Goal: Check status

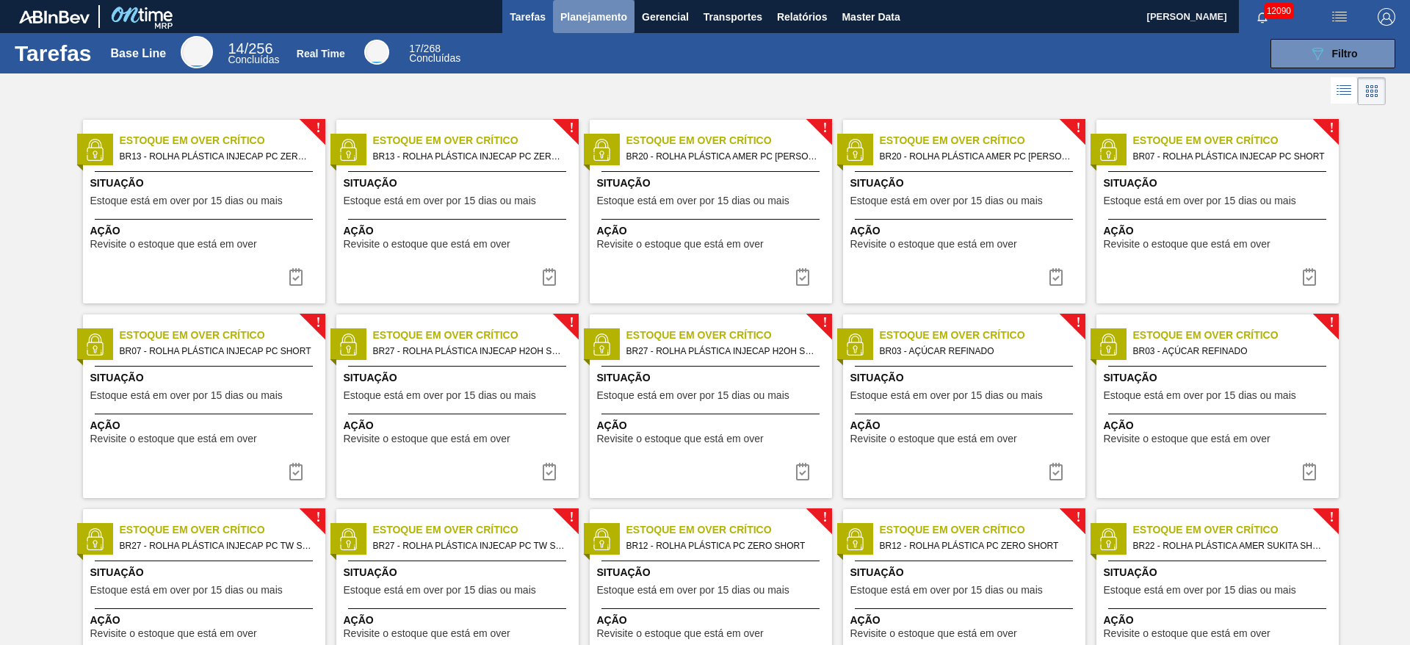
click at [579, 21] on span "Planejamento" at bounding box center [593, 17] width 67 height 18
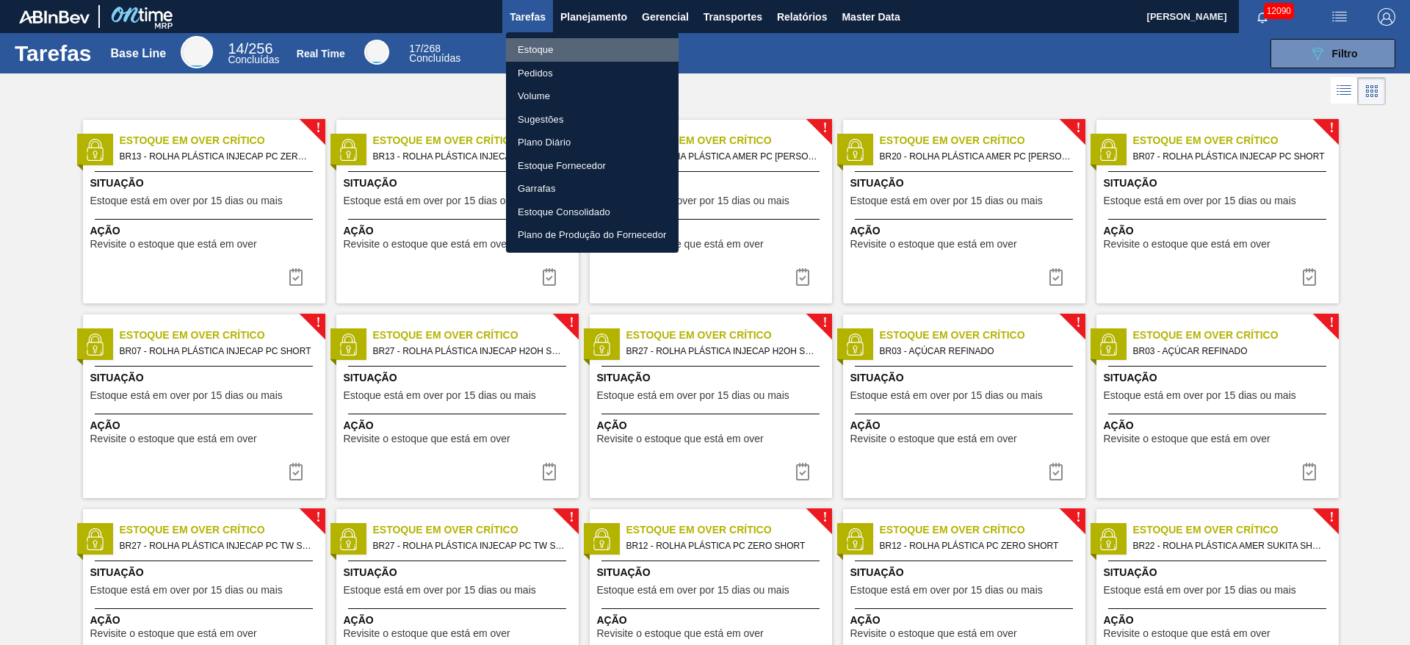
click at [576, 58] on li "Estoque" at bounding box center [592, 49] width 173 height 23
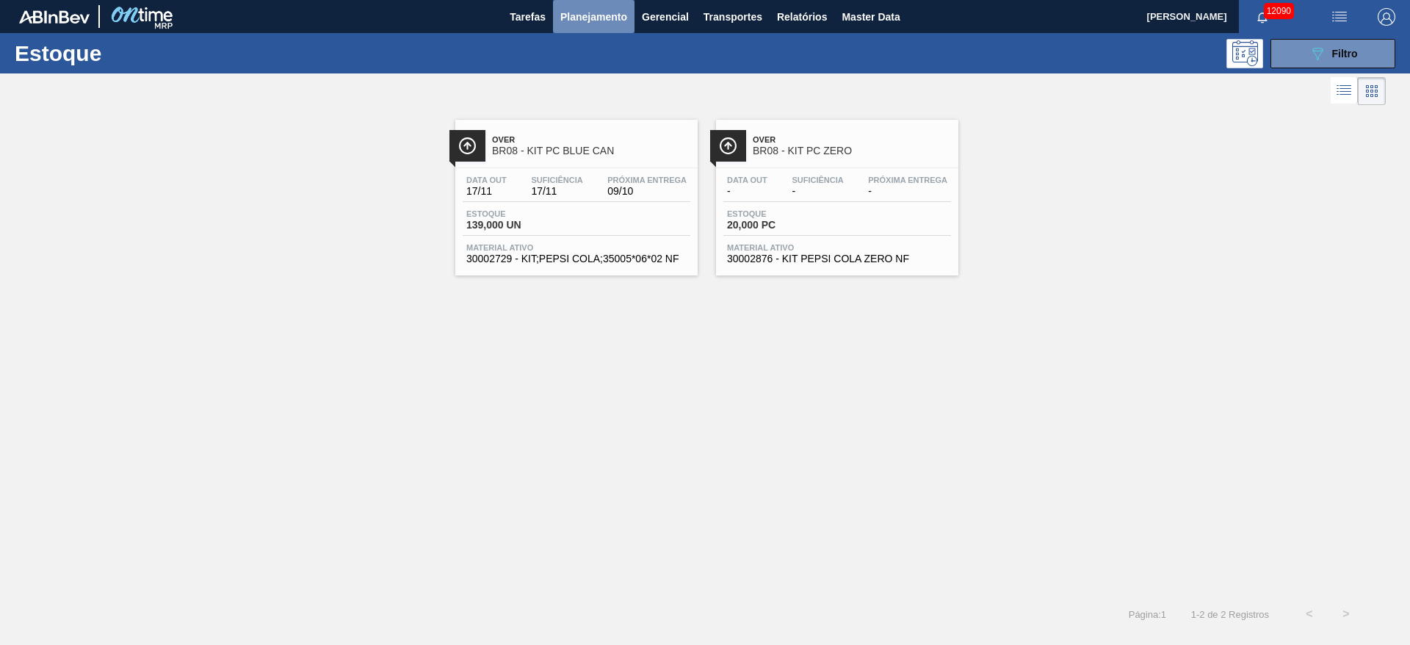
click at [596, 18] on span "Planejamento" at bounding box center [593, 17] width 67 height 18
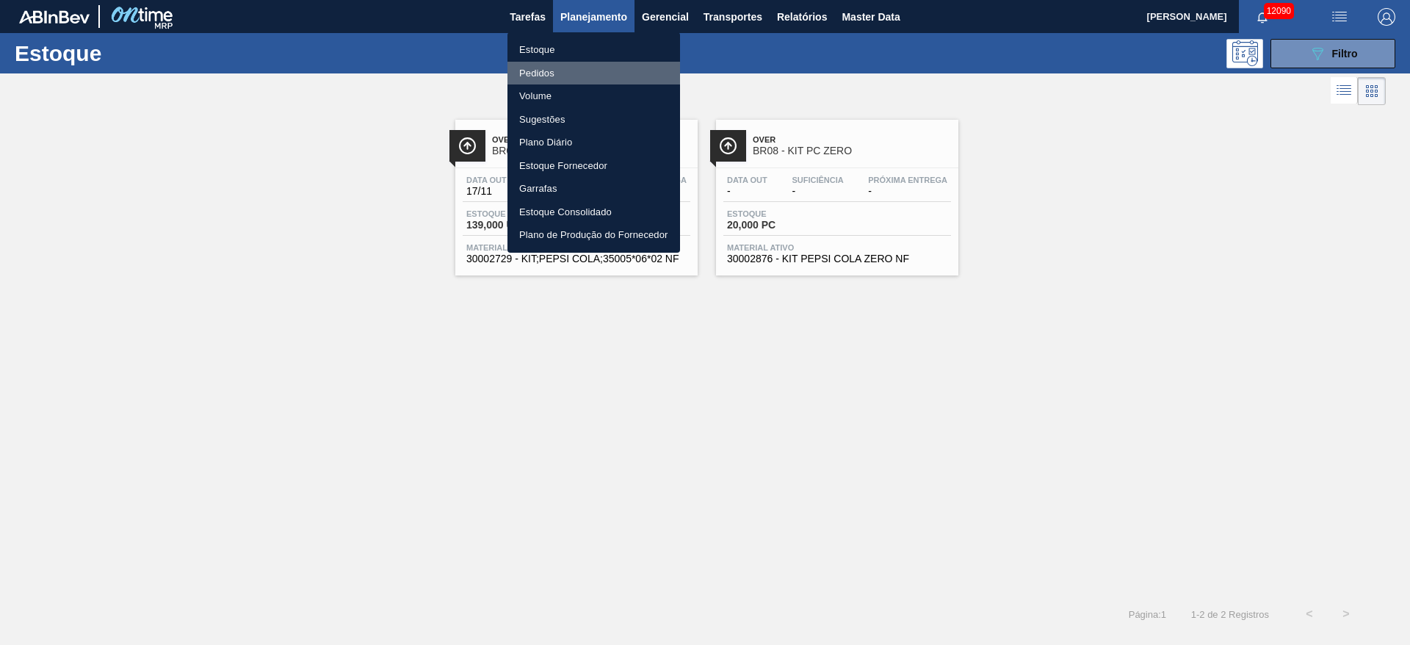
click at [573, 74] on li "Pedidos" at bounding box center [593, 73] width 173 height 23
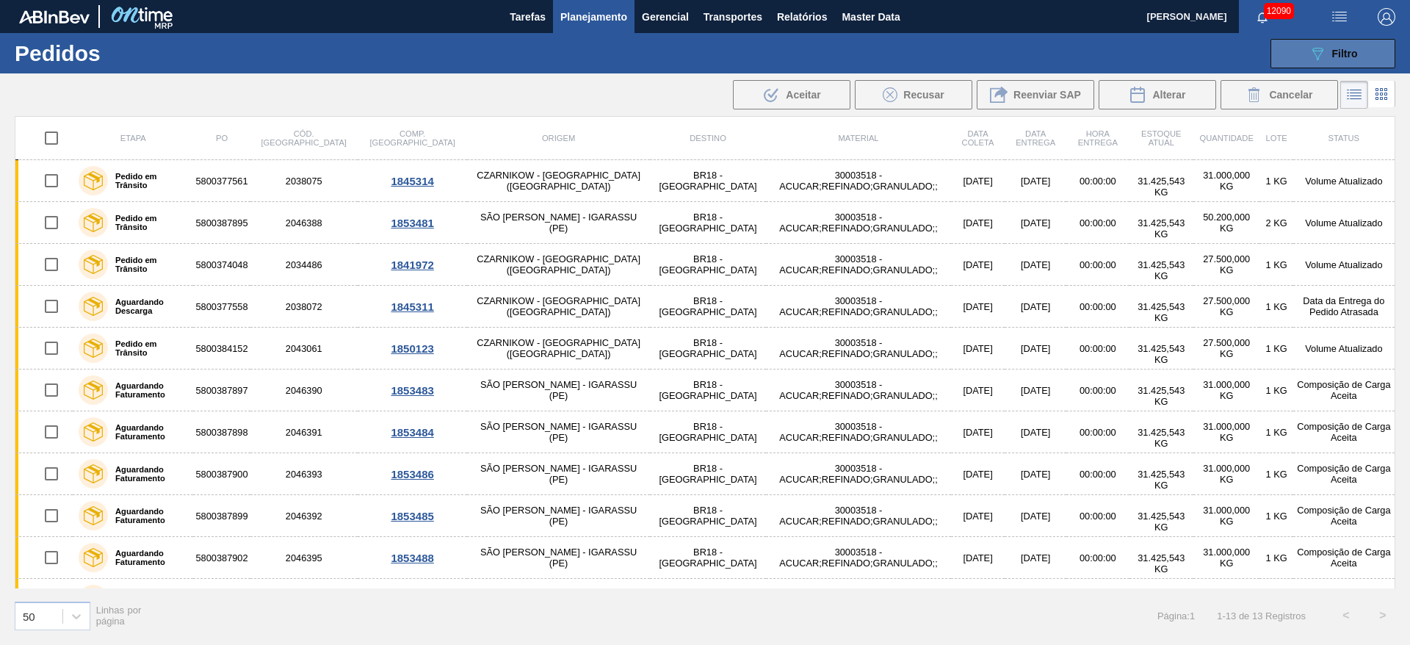
click at [1335, 50] on span "Filtro" at bounding box center [1345, 54] width 26 height 12
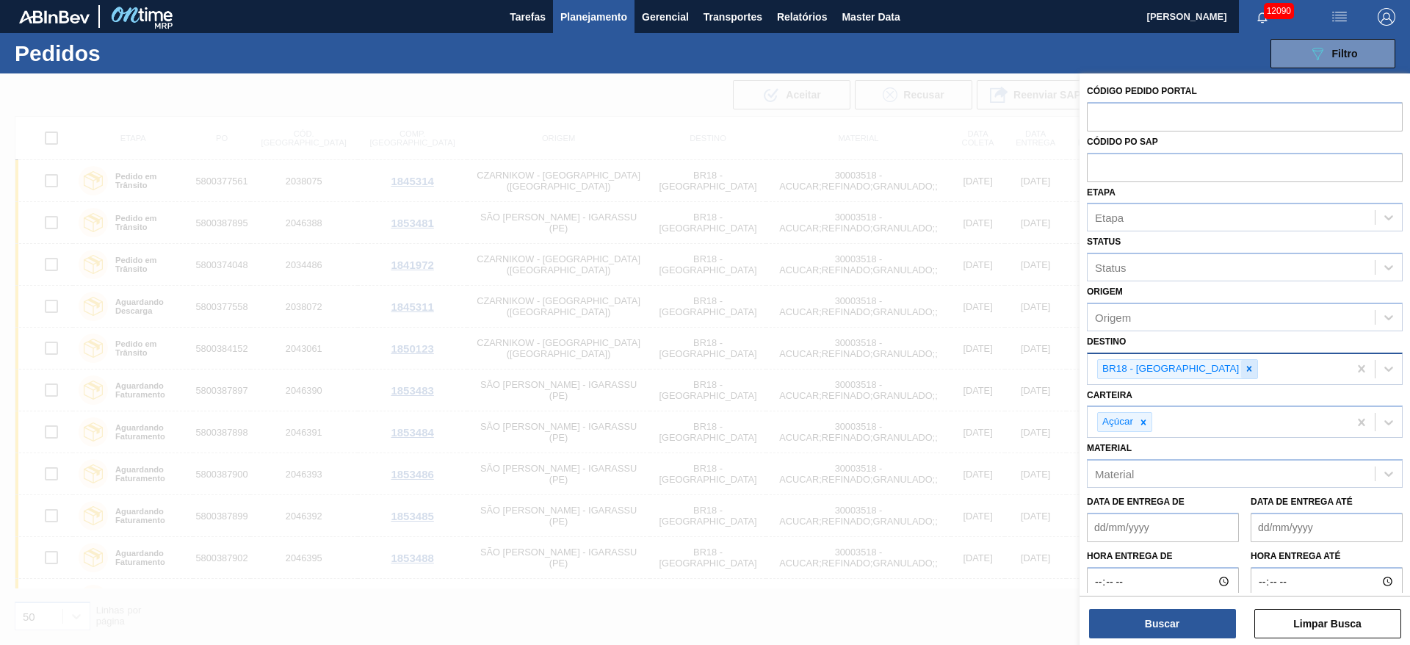
click at [1244, 367] on icon at bounding box center [1249, 368] width 10 height 10
type input "12"
click at [1149, 420] on div at bounding box center [1143, 422] width 16 height 18
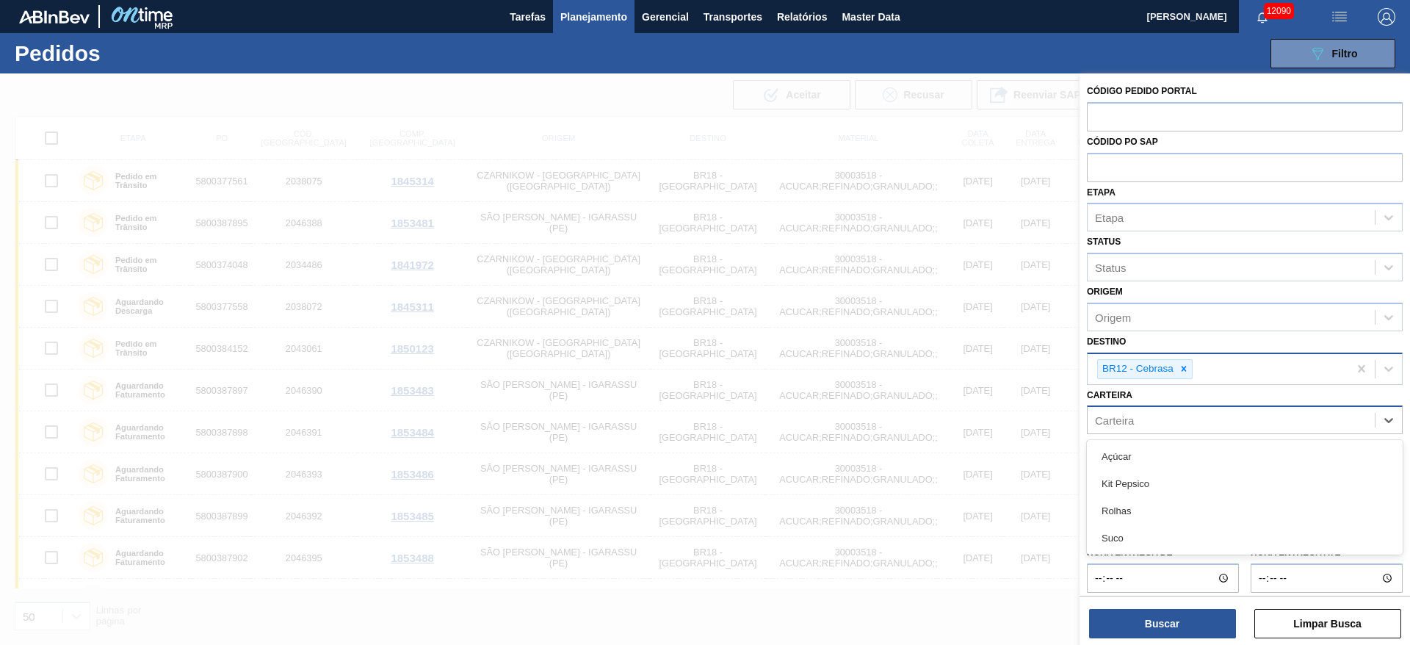
click at [1149, 420] on div "Carteira" at bounding box center [1230, 420] width 287 height 21
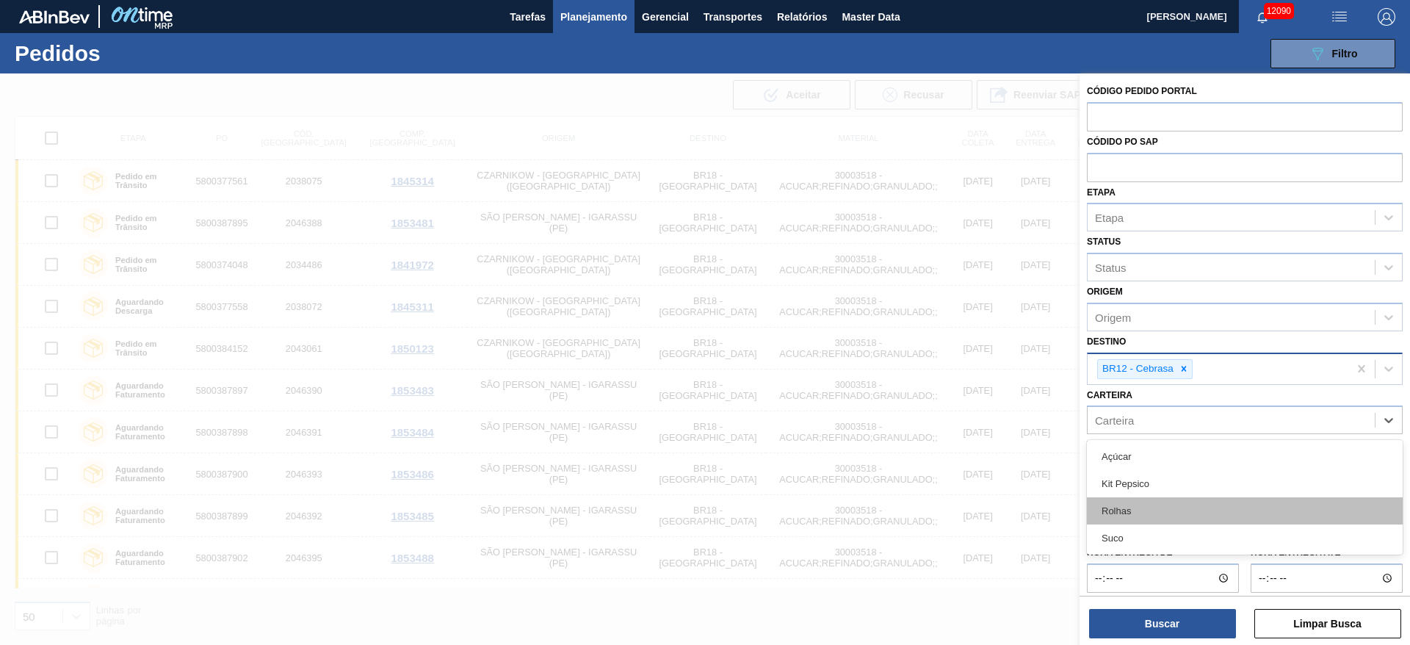
click at [1142, 513] on div "Rolhas" at bounding box center [1245, 510] width 316 height 27
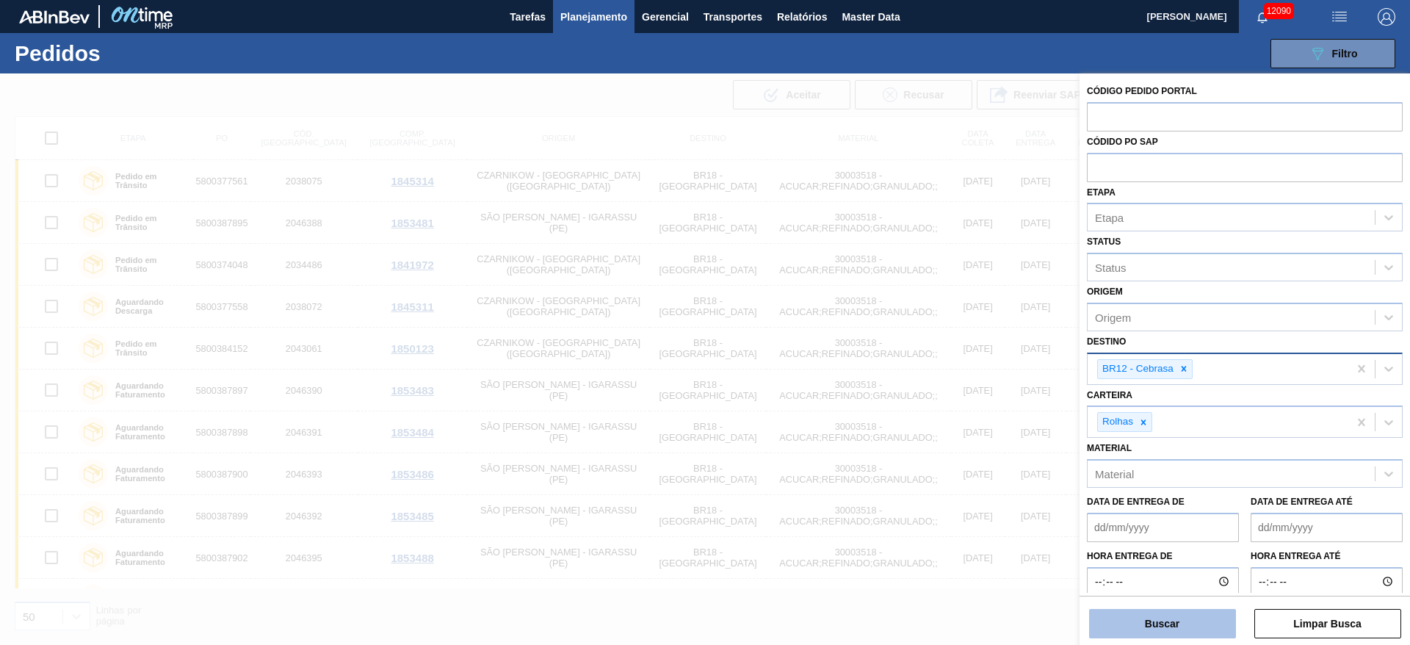
click at [1147, 610] on button "Buscar" at bounding box center [1162, 623] width 147 height 29
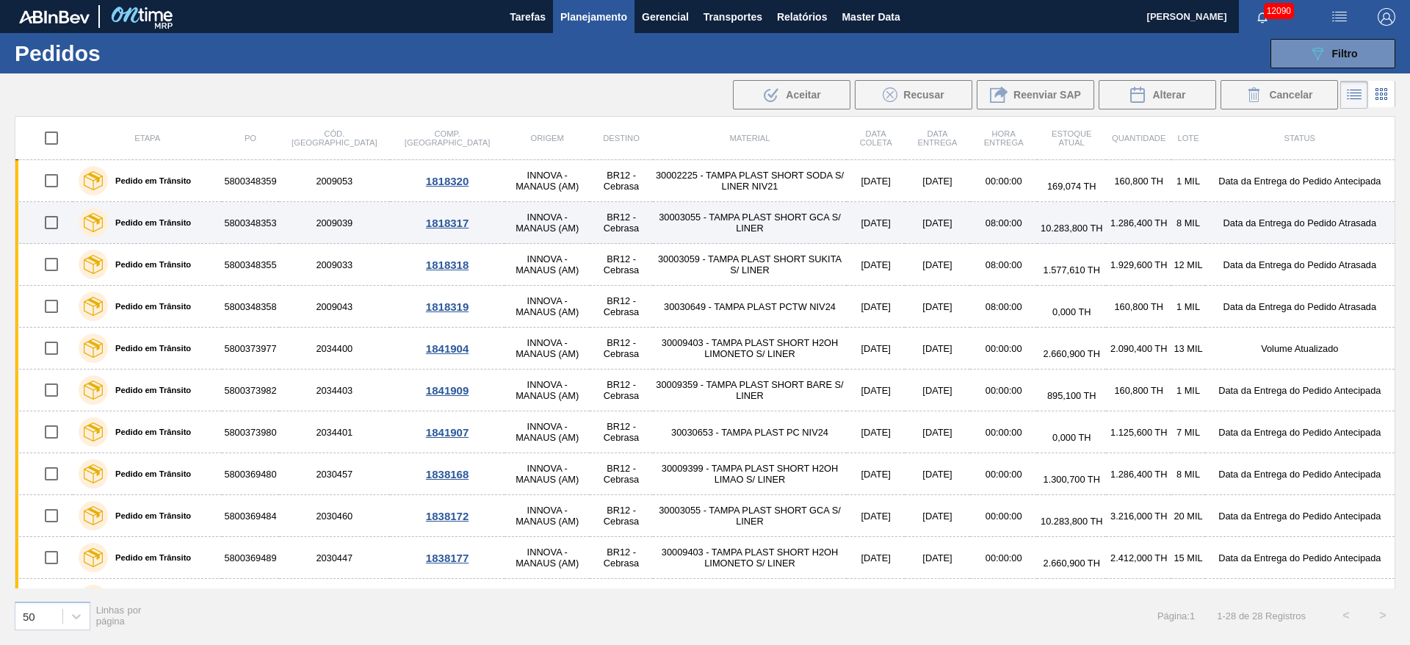
click at [293, 233] on td "2009039" at bounding box center [335, 223] width 112 height 42
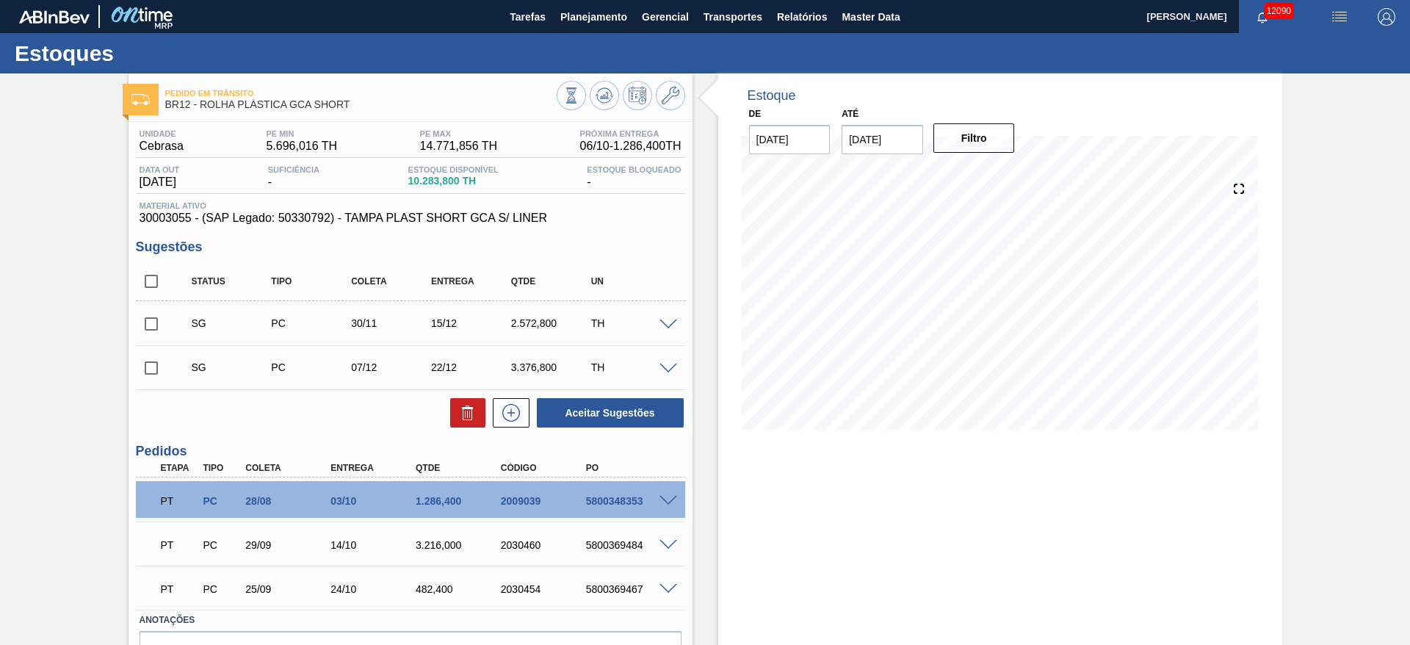
click at [606, 498] on div "5800348353" at bounding box center [629, 501] width 95 height 12
copy div "5800348353"
click at [606, 498] on div "5800348353" at bounding box center [629, 501] width 95 height 12
click at [598, 30] on button "Planejamento" at bounding box center [593, 16] width 81 height 33
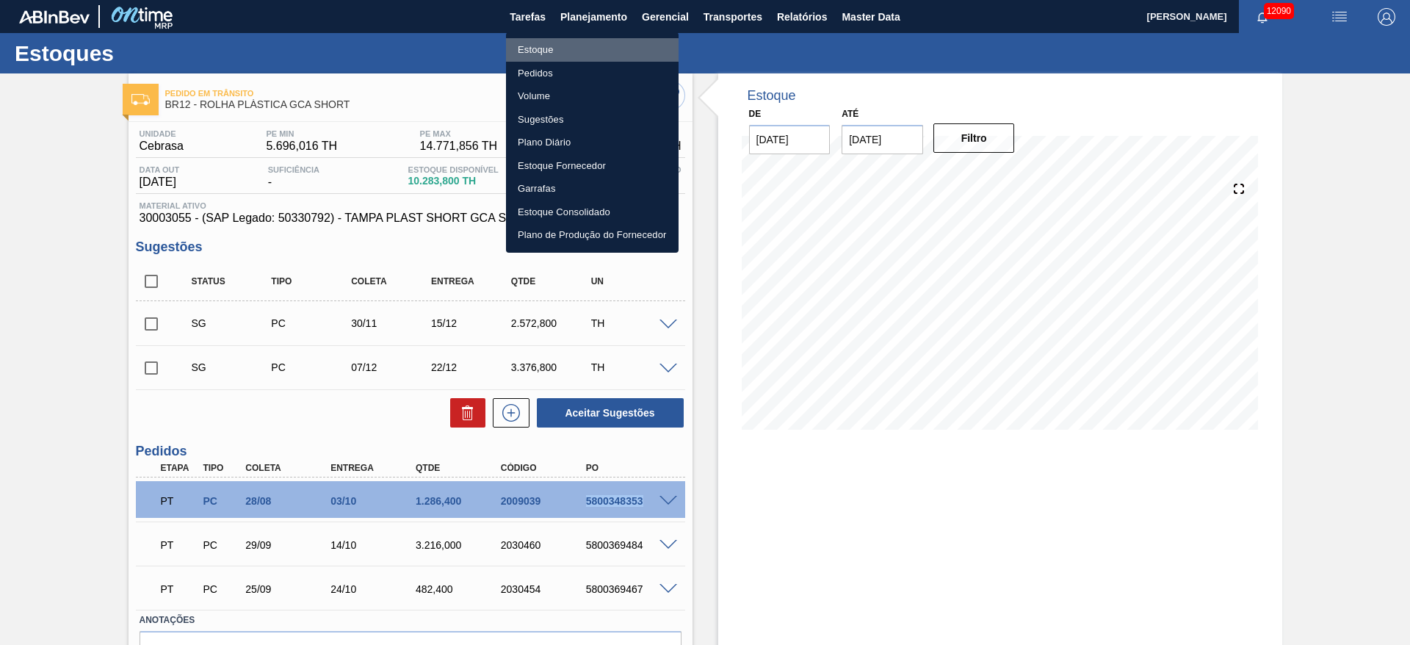
click at [582, 56] on li "Estoque" at bounding box center [592, 49] width 173 height 23
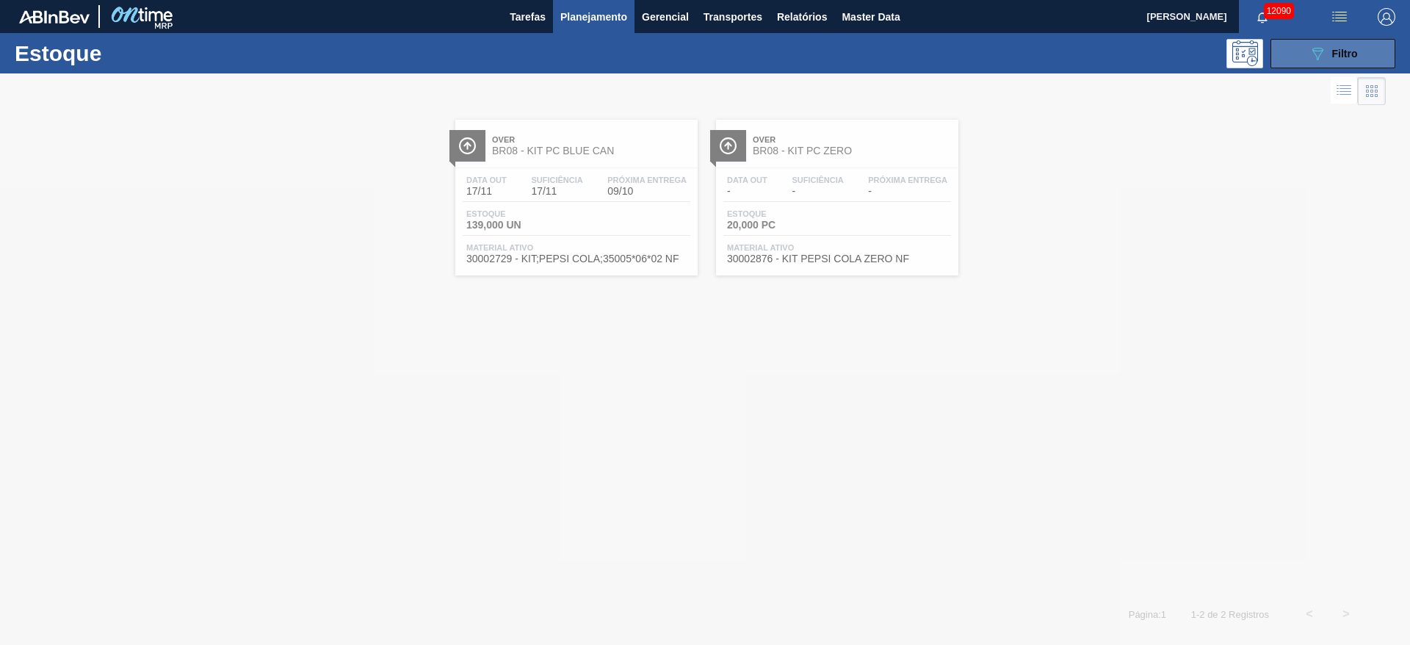
click at [1324, 49] on icon "089F7B8B-B2A5-4AFE-B5C0-19BA573D28AC" at bounding box center [1317, 54] width 18 height 18
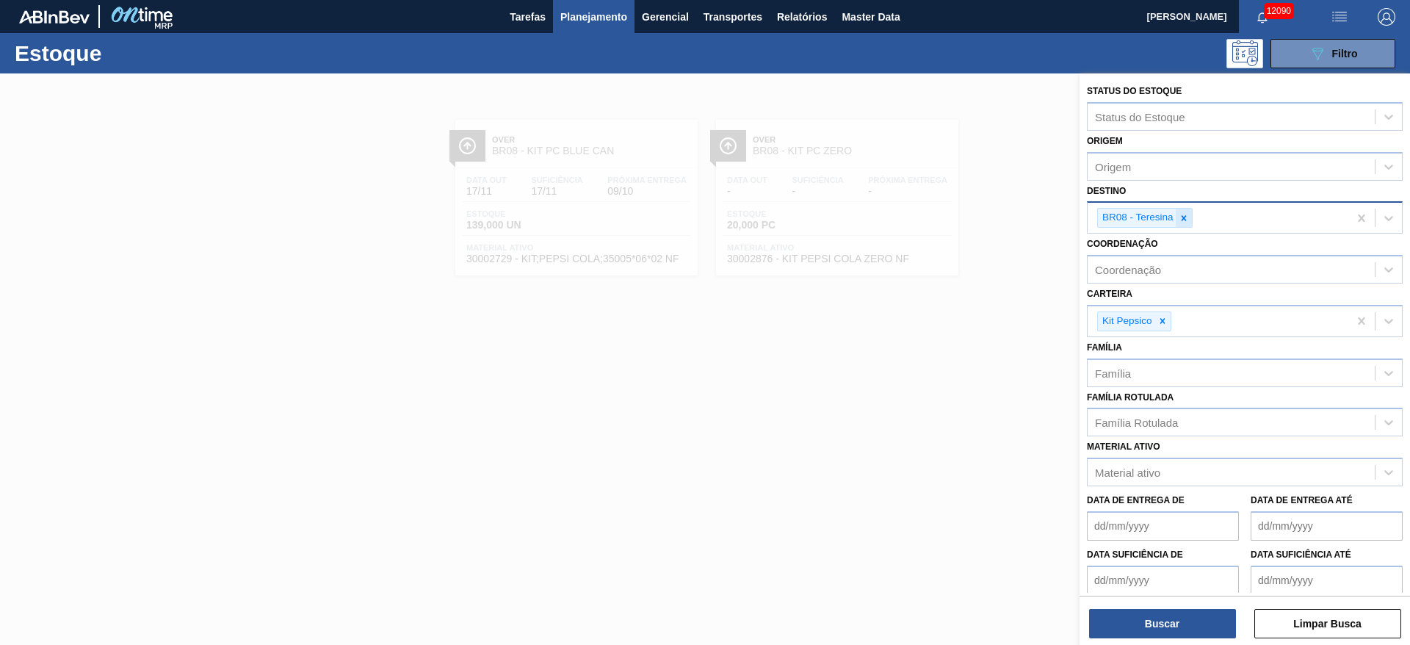
click at [1182, 217] on icon at bounding box center [1183, 218] width 10 height 10
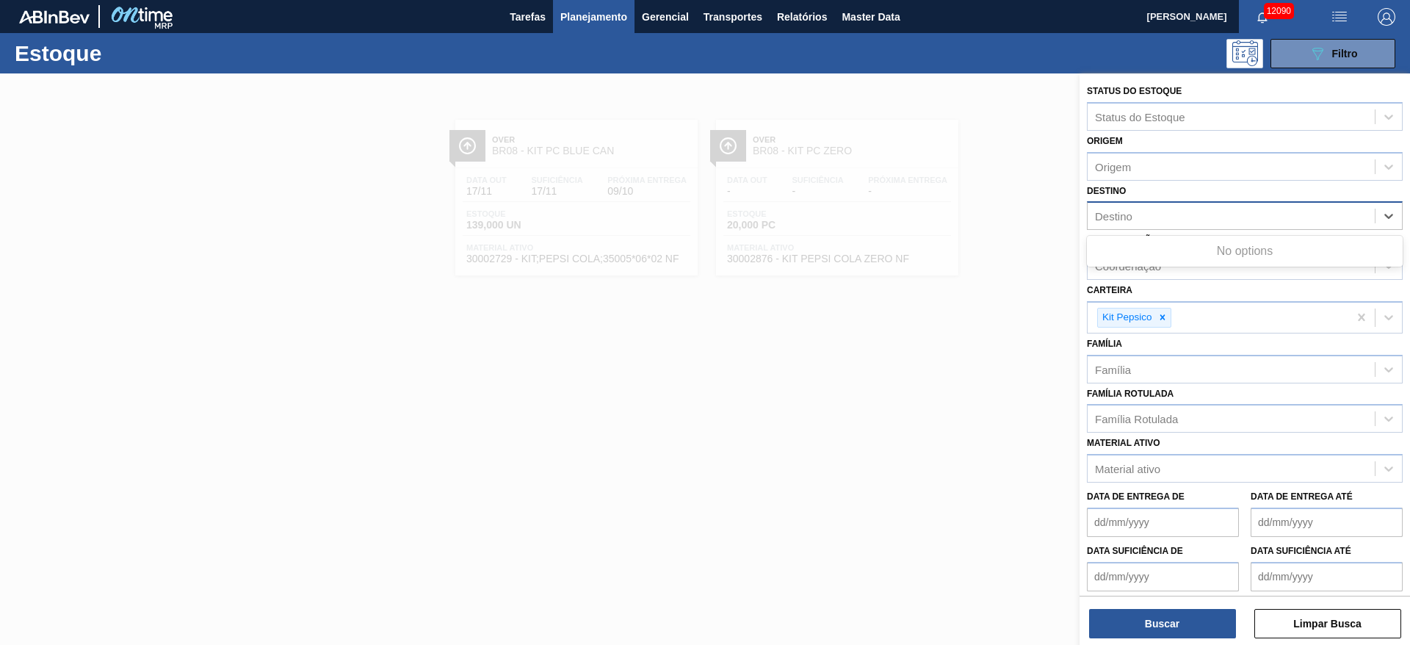
click at [1182, 217] on div "Destino" at bounding box center [1230, 216] width 287 height 21
click at [1175, 187] on div "Destino Destino" at bounding box center [1245, 206] width 316 height 50
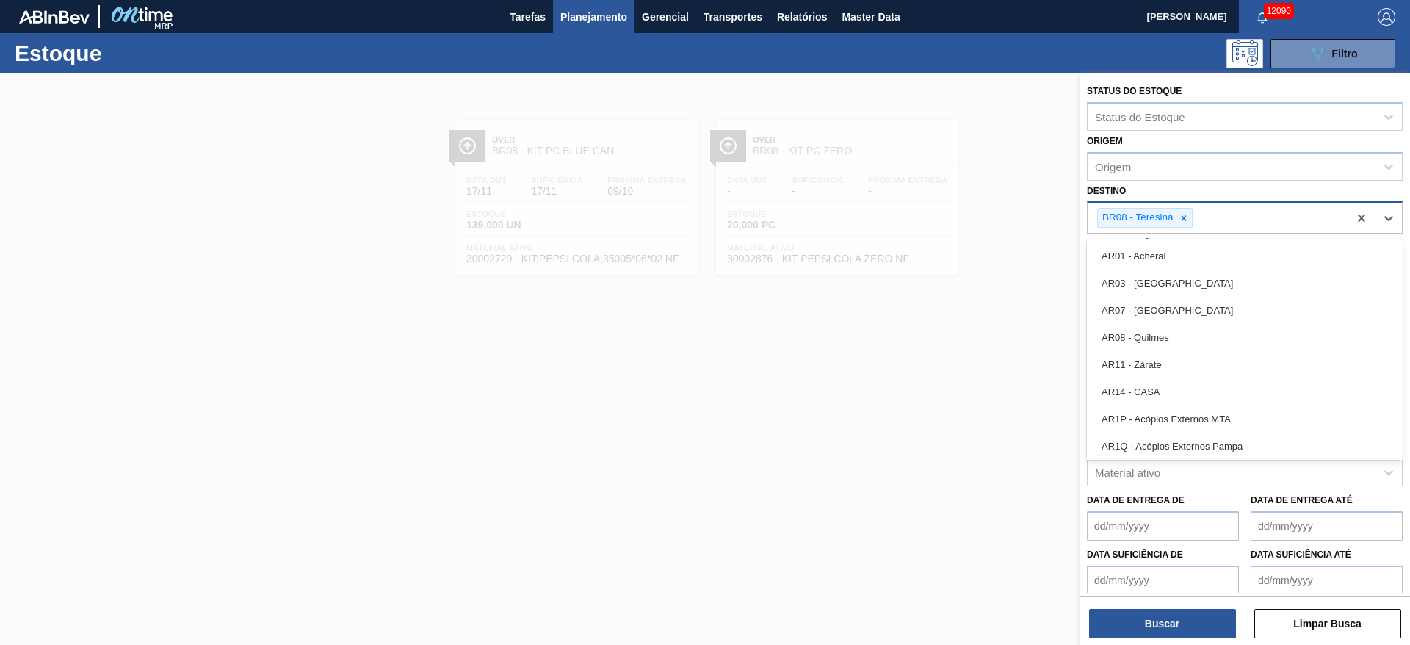
click at [1159, 214] on div "BR08 - Teresina" at bounding box center [1137, 218] width 78 height 18
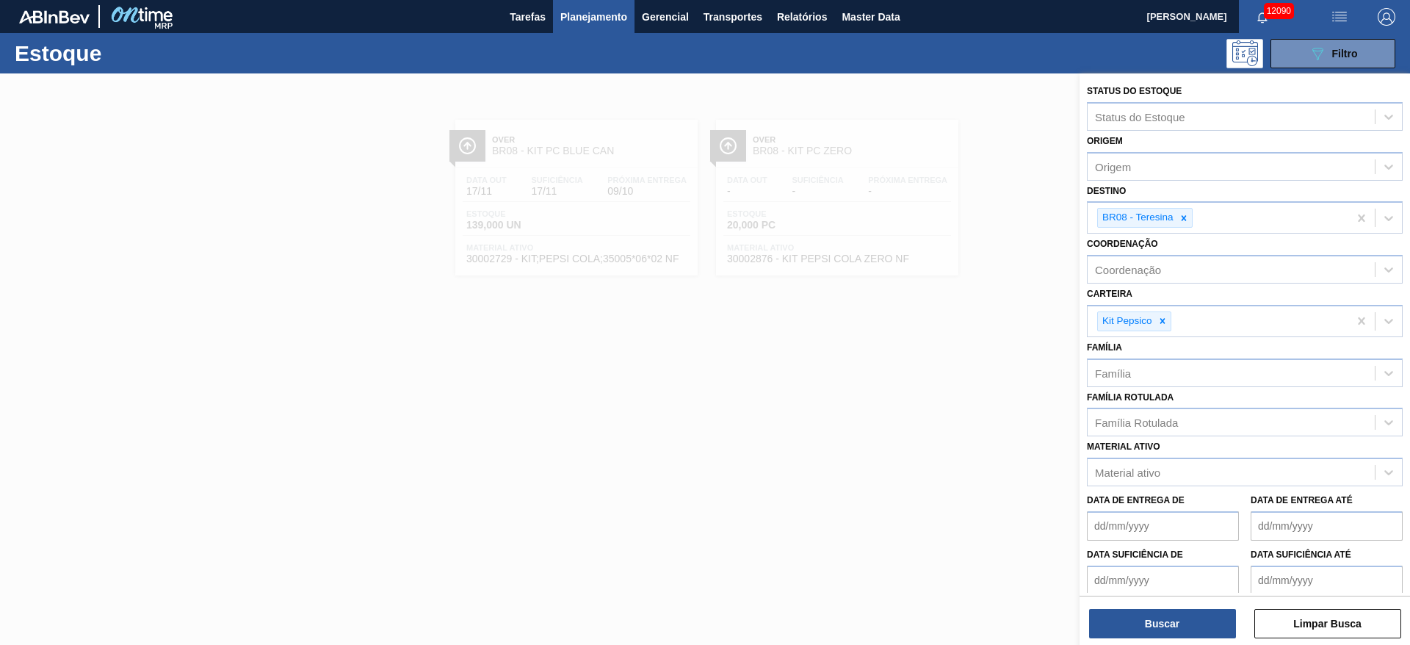
click at [1237, 189] on div "Destino BR08 - Teresina" at bounding box center [1245, 208] width 316 height 54
click at [1159, 318] on icon at bounding box center [1162, 321] width 10 height 10
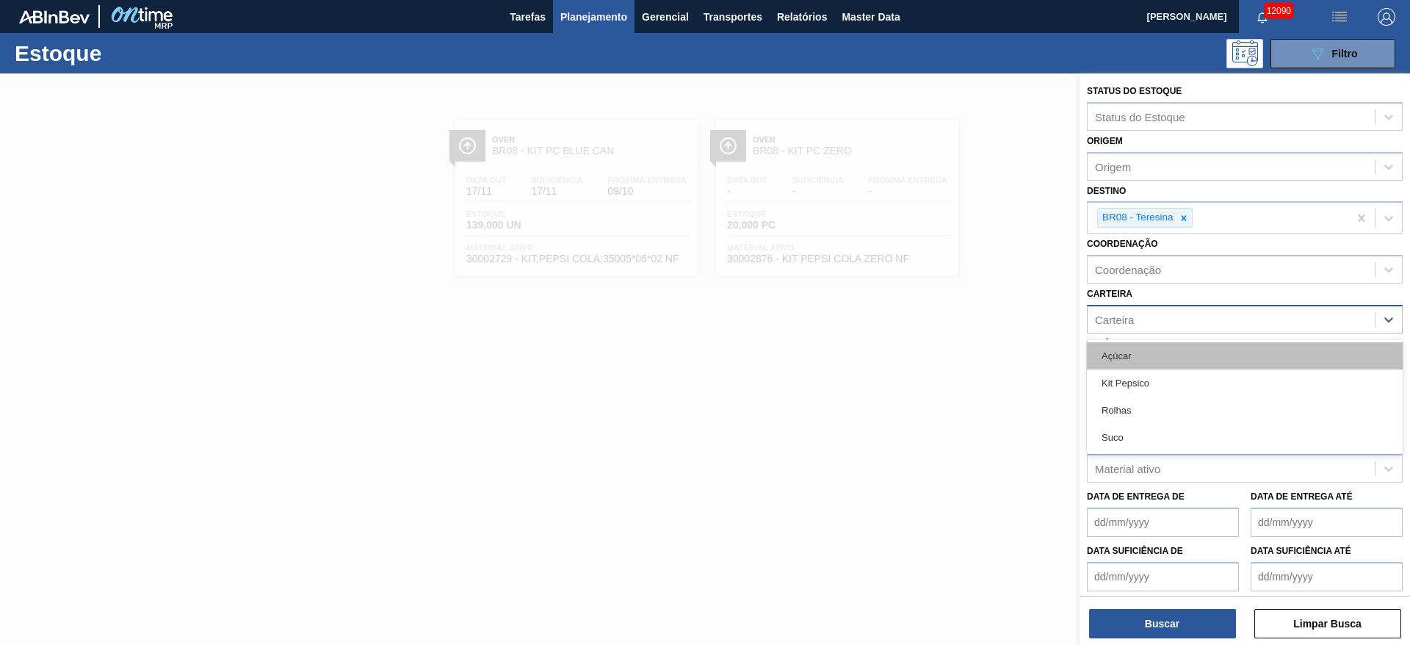
drag, startPoint x: 1159, startPoint y: 318, endPoint x: 1153, endPoint y: 347, distance: 29.9
click at [1153, 333] on div "option Kit Pepsico, deselected. option Açúcar focused, 1 of 4. 4 results availa…" at bounding box center [1245, 319] width 316 height 29
click at [1153, 347] on div "Açúcar" at bounding box center [1245, 355] width 316 height 27
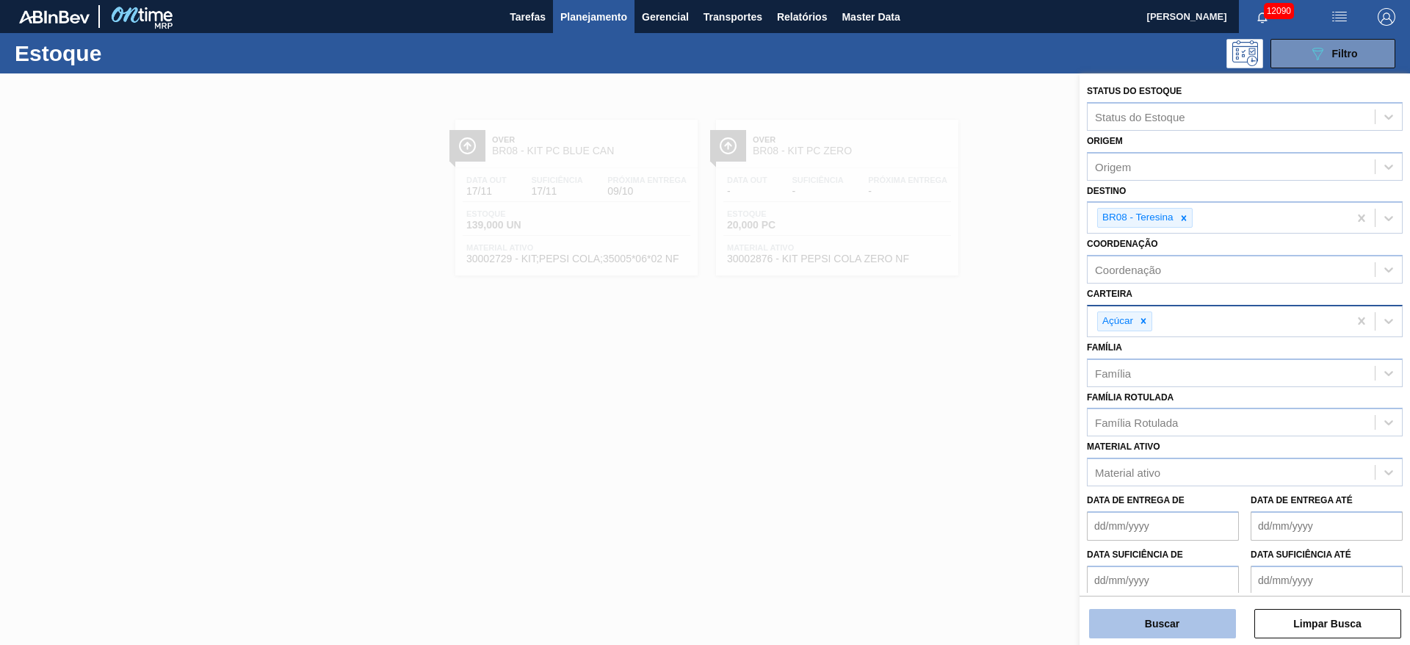
click at [1176, 628] on button "Buscar" at bounding box center [1162, 623] width 147 height 29
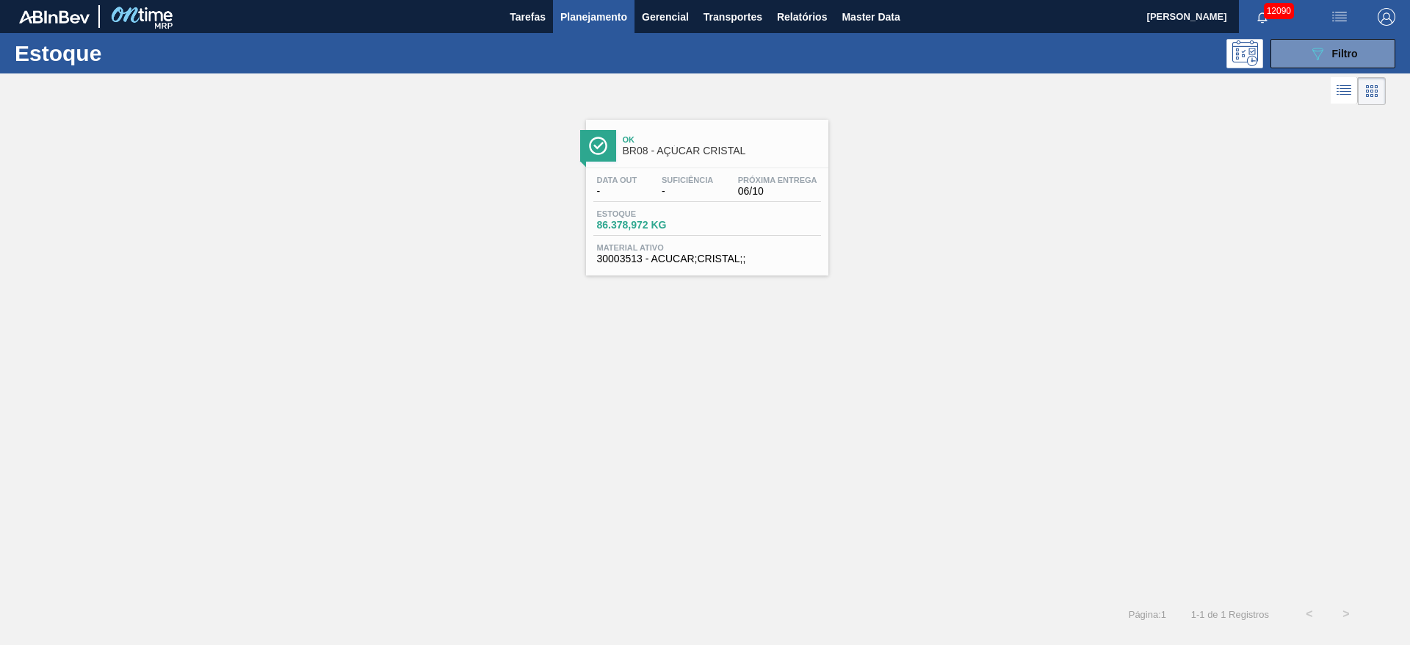
click at [684, 159] on div "Ok BR08 - AÇÚCAR CRISTAL" at bounding box center [722, 145] width 198 height 33
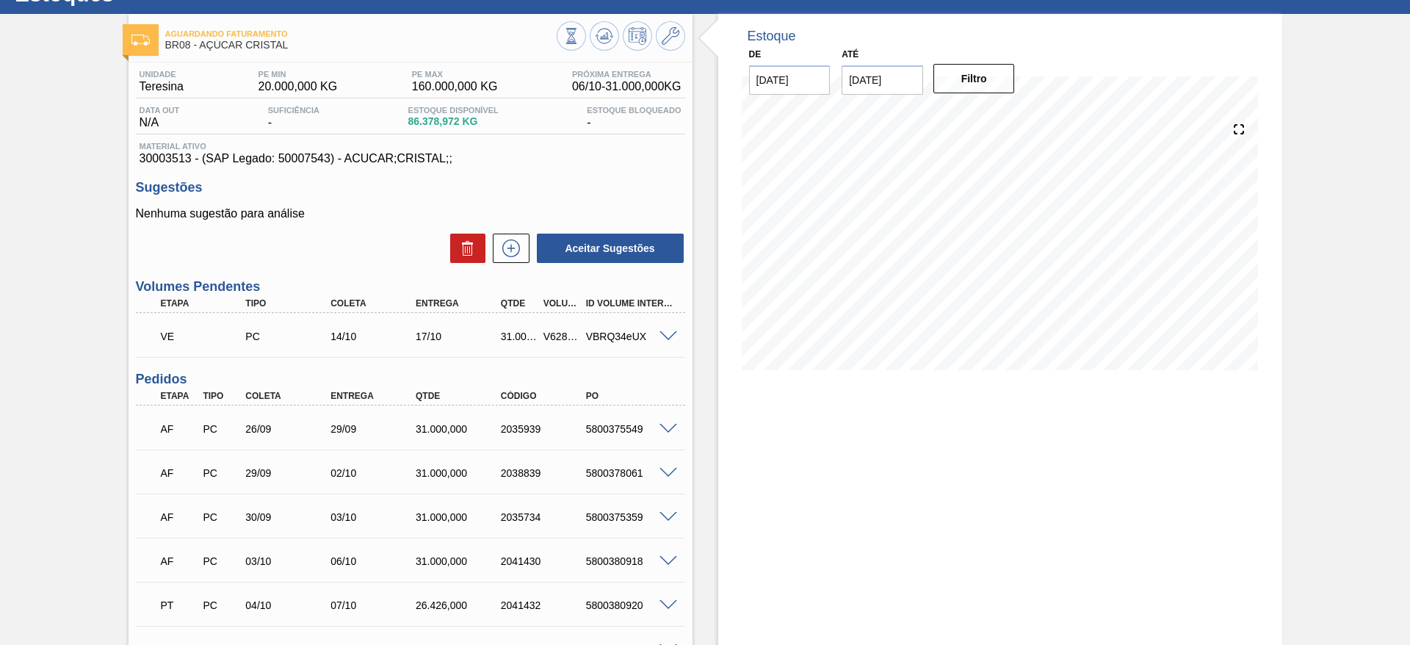
scroll to position [35, 0]
